Goal: Obtain resource: Download file/media

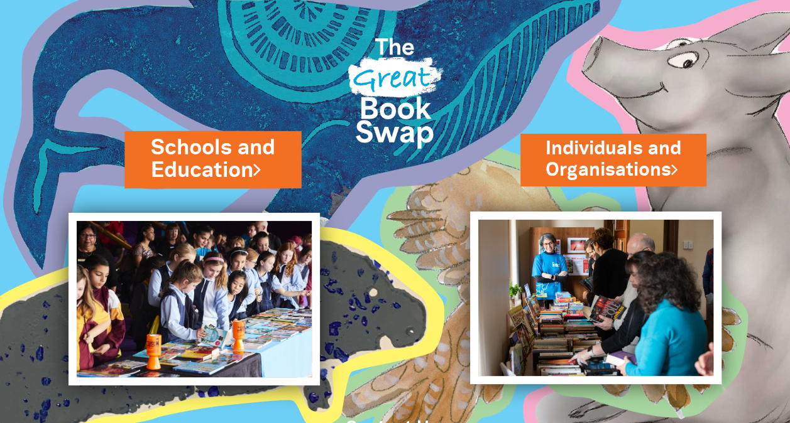
click at [197, 156] on link "Schools and Education" at bounding box center [213, 159] width 124 height 53
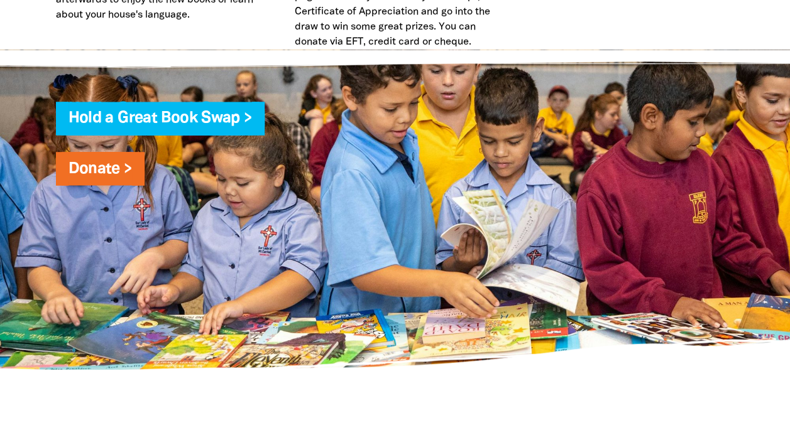
scroll to position [3403, 0]
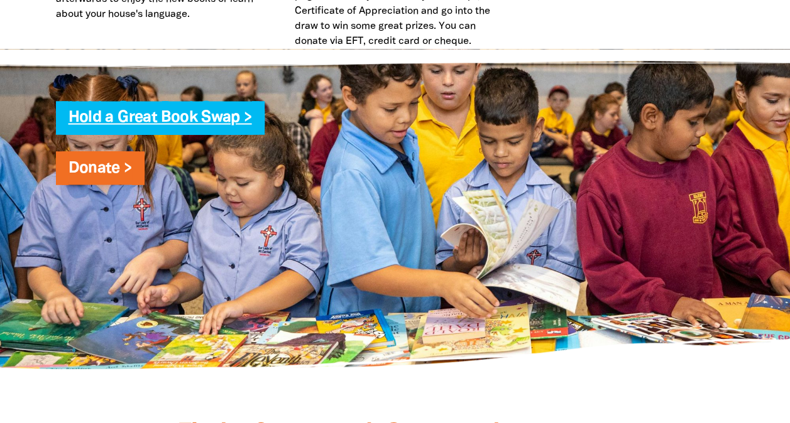
type input "rhopk2@eq.edu.au"
click at [160, 111] on link "Hold a Great Book Swap >" at bounding box center [159, 118] width 183 height 14
click at [228, 111] on link "Hold a Great Book Swap >" at bounding box center [159, 118] width 183 height 14
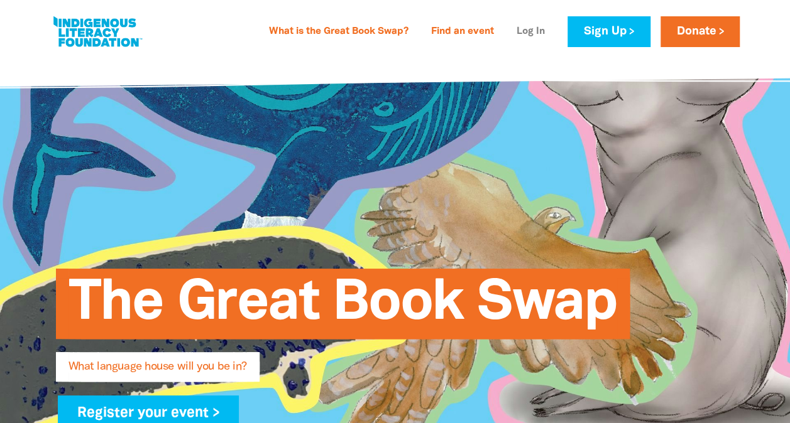
click at [523, 30] on link "Log In" at bounding box center [530, 32] width 43 height 20
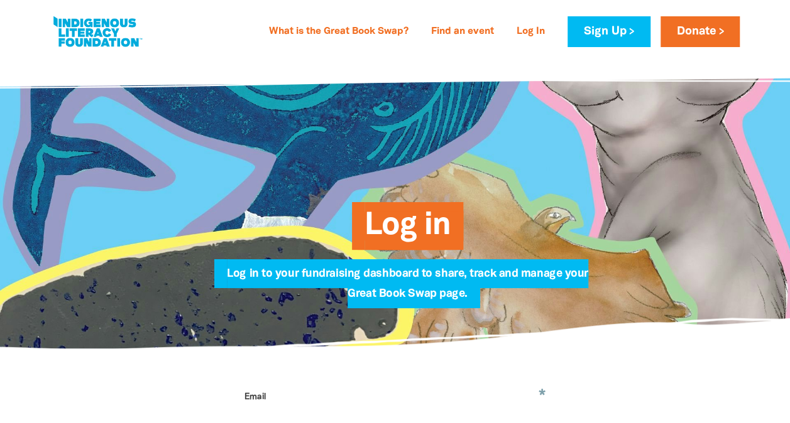
type input "rhopk2@eq.edu.au"
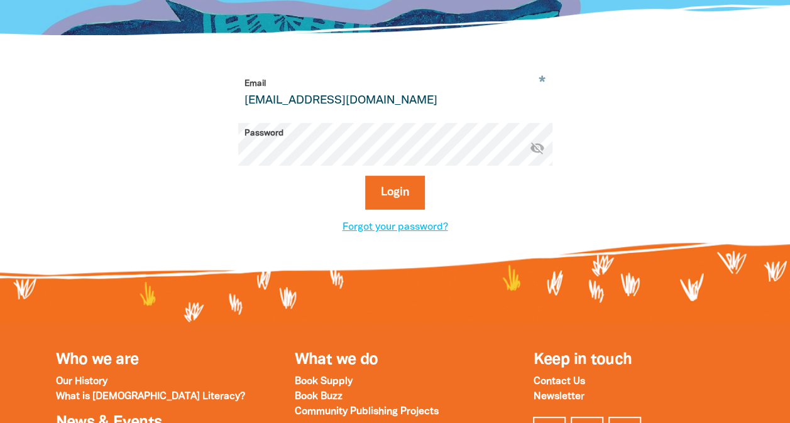
scroll to position [314, 0]
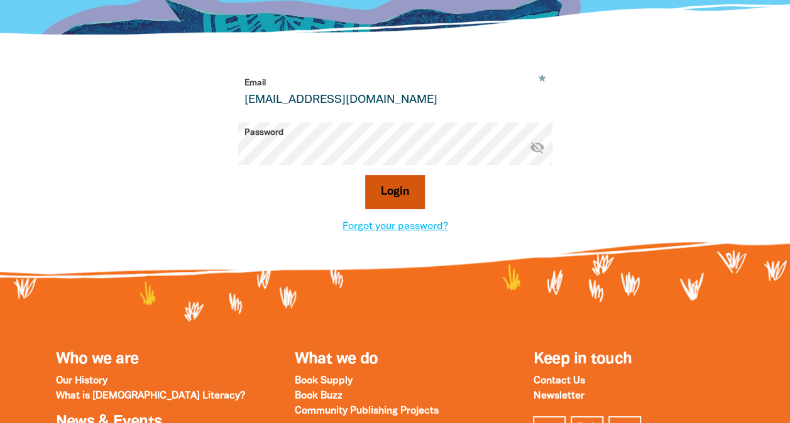
click at [390, 198] on button "Login" at bounding box center [395, 192] width 60 height 34
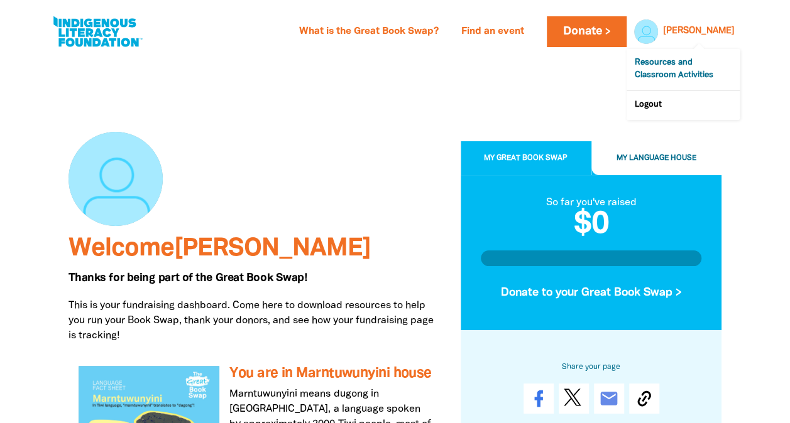
click at [673, 62] on link "Resources and Classroom Activities" at bounding box center [682, 69] width 113 height 41
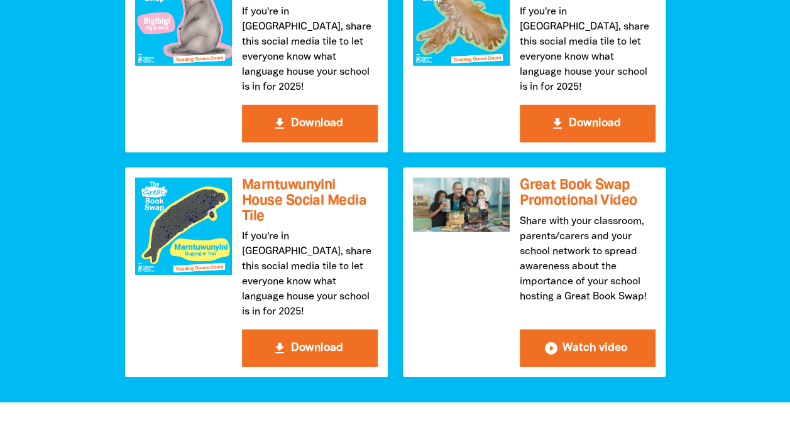
scroll to position [1826, 0]
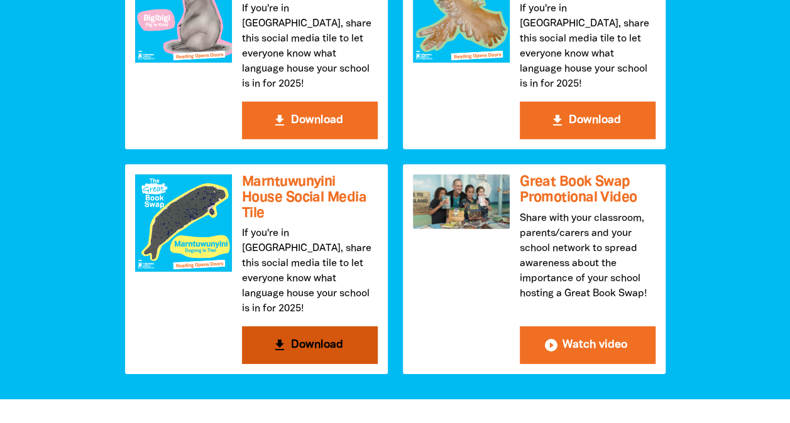
click at [306, 327] on button "get_app Download" at bounding box center [310, 346] width 136 height 38
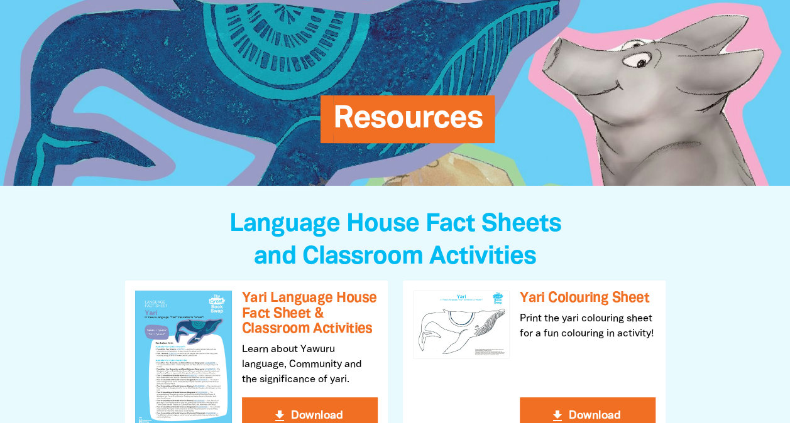
scroll to position [0, 0]
